Goal: Navigation & Orientation: Find specific page/section

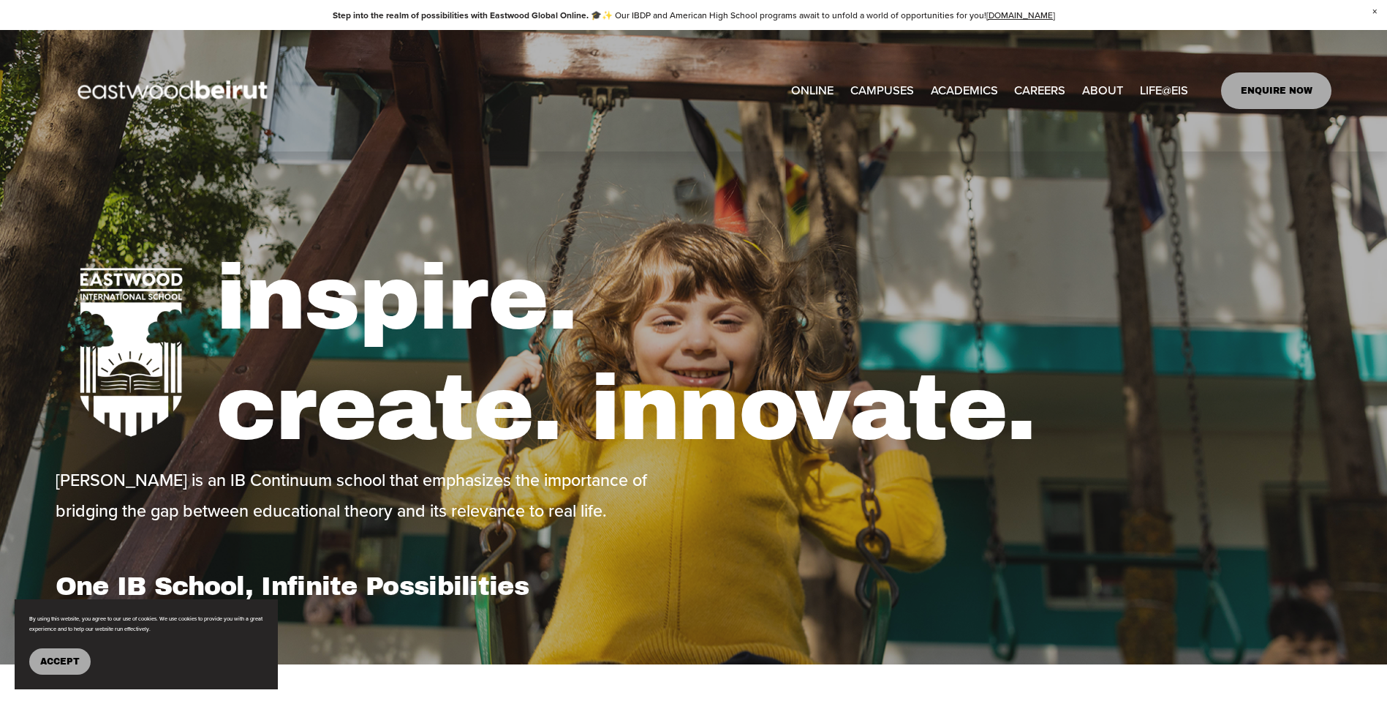
click at [0, 0] on link "EASTWOOD COLLEGE KAFARSHIMA" at bounding box center [0, 0] width 0 height 0
type input "*****"
click at [804, 90] on link "ONLINE" at bounding box center [812, 90] width 42 height 24
type input "*****"
